Goal: Use online tool/utility: Utilize a website feature to perform a specific function

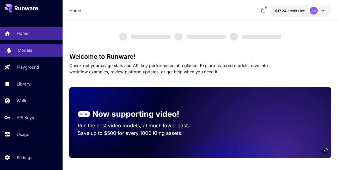
click at [34, 46] on link "Models" at bounding box center [31, 50] width 62 height 13
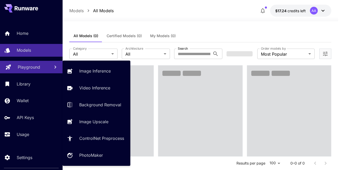
click at [35, 68] on p "Playground" at bounding box center [29, 67] width 22 height 6
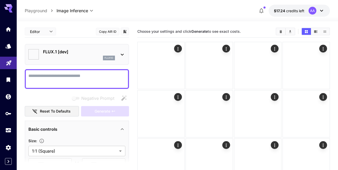
type input "**********"
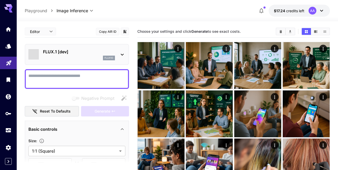
click at [98, 50] on p "FLUX.1 [dev]" at bounding box center [79, 52] width 72 height 6
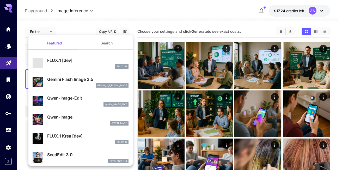
click at [81, 84] on div "gemini_2_5_flash_image" at bounding box center [87, 85] width 81 height 5
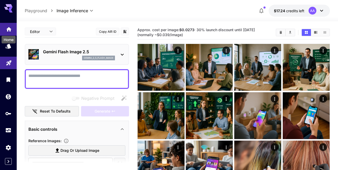
click at [10, 28] on icon "Home" at bounding box center [8, 28] width 5 height 4
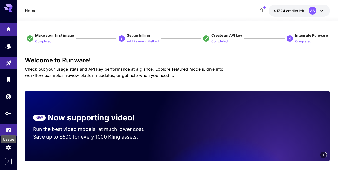
click at [10, 126] on link at bounding box center [8, 130] width 17 height 13
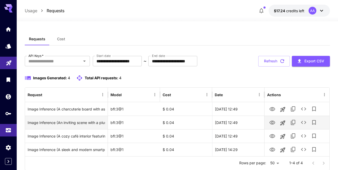
scroll to position [16, 0]
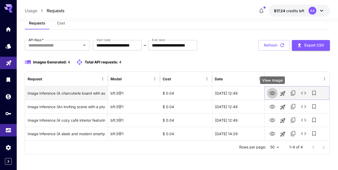
click at [274, 93] on icon "View Image" at bounding box center [272, 93] width 6 height 6
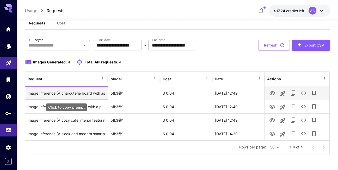
click at [92, 99] on div "Image Inference (A charcuterie board with assorted cheeses and meats paired wit…" at bounding box center [66, 93] width 77 height 13
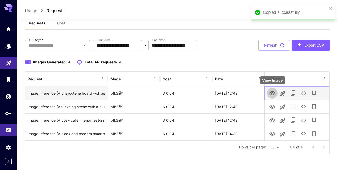
click at [271, 96] on icon "View Image" at bounding box center [272, 93] width 6 height 6
